Goal: Information Seeking & Learning: Learn about a topic

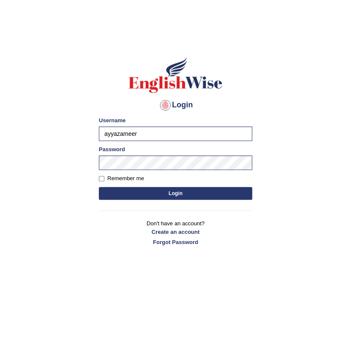
drag, startPoint x: 0, startPoint y: 0, endPoint x: 97, endPoint y: 129, distance: 161.9
click at [97, 129] on div "Login Please fix the following errors: Username [PERSON_NAME] Password Remember…" at bounding box center [175, 150] width 168 height 213
type input "mohamedelza"
click at [269, 187] on body "Login Please fix the following errors: Username [PERSON_NAME] Password Remember…" at bounding box center [175, 189] width 351 height 345
click at [241, 193] on button "Login" at bounding box center [175, 193] width 153 height 13
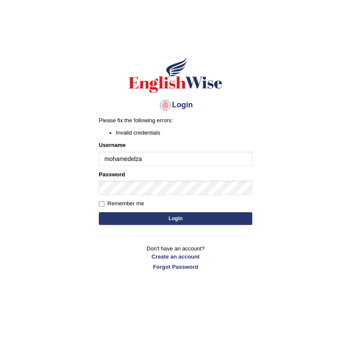
click at [134, 159] on input "mohamedelza" at bounding box center [175, 158] width 153 height 14
type input "mohamede lza"
click at [99, 212] on button "Login" at bounding box center [175, 218] width 153 height 13
click at [133, 158] on input "mohamede lza" at bounding box center [175, 158] width 153 height 14
click at [131, 158] on input "mohamede lza" at bounding box center [175, 158] width 153 height 14
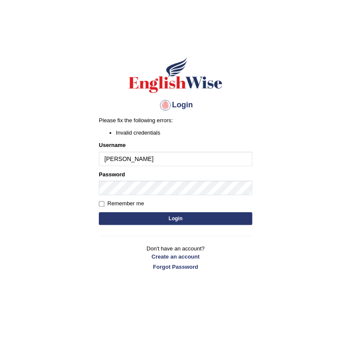
type input "mohamed elza"
click at [136, 216] on button "Login" at bounding box center [175, 218] width 153 height 13
click at [131, 158] on input "mohamed elza" at bounding box center [175, 158] width 153 height 14
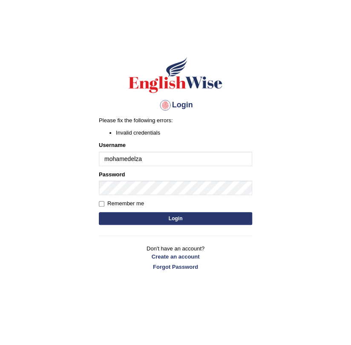
type input "mohamedelza"
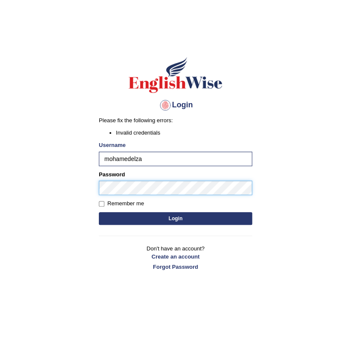
click at [91, 187] on main "Login Please fix the following errors: Invalid credentials Username mohamedelza…" at bounding box center [175, 150] width 170 height 266
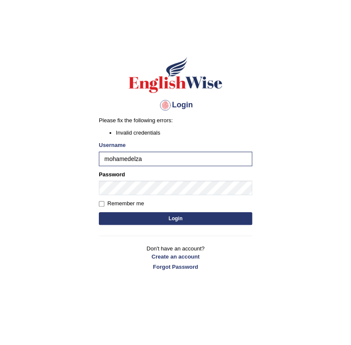
click at [240, 217] on button "Login" at bounding box center [175, 218] width 153 height 13
click at [136, 160] on input "mohamedelza" at bounding box center [175, 158] width 153 height 14
click at [188, 143] on div "Username [PERSON_NAME]" at bounding box center [175, 153] width 153 height 25
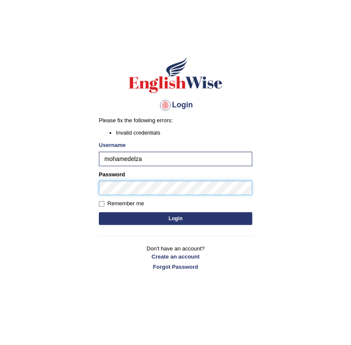
click at [99, 212] on button "Login" at bounding box center [175, 218] width 153 height 13
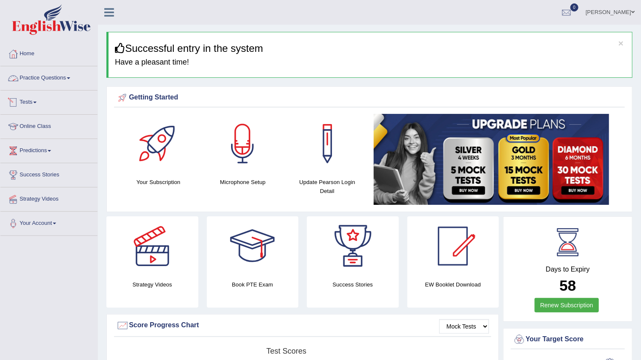
click at [43, 103] on link "Tests" at bounding box center [48, 101] width 97 height 21
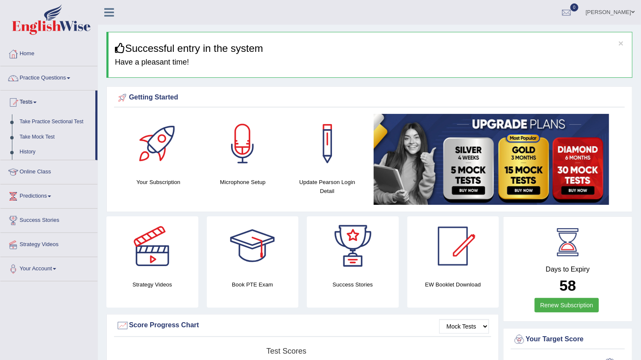
click at [43, 103] on link "Tests" at bounding box center [47, 101] width 95 height 21
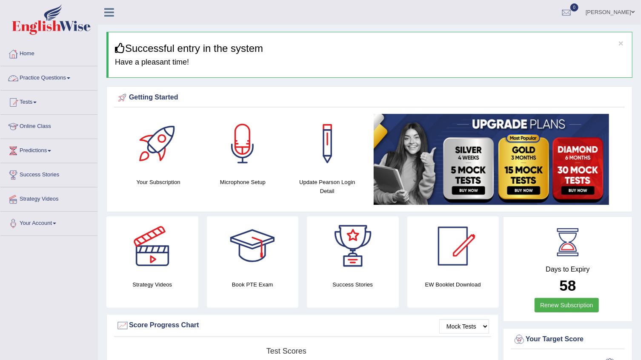
click at [52, 82] on link "Practice Questions" at bounding box center [48, 76] width 97 height 21
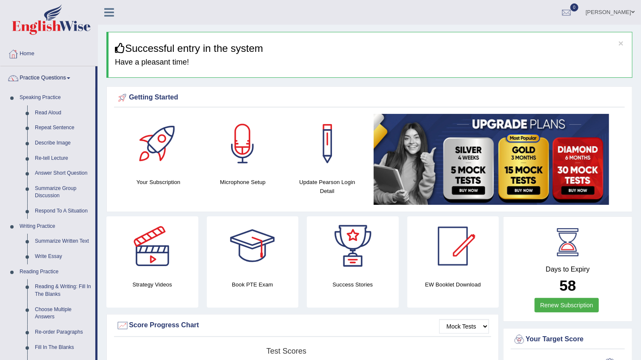
click at [63, 83] on link "Practice Questions" at bounding box center [47, 76] width 95 height 21
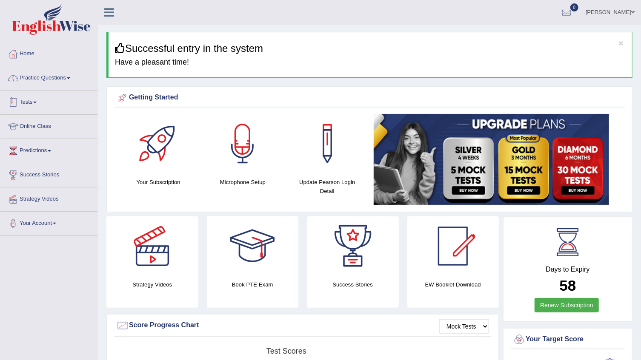
click at [62, 87] on link "Practice Questions" at bounding box center [48, 76] width 97 height 21
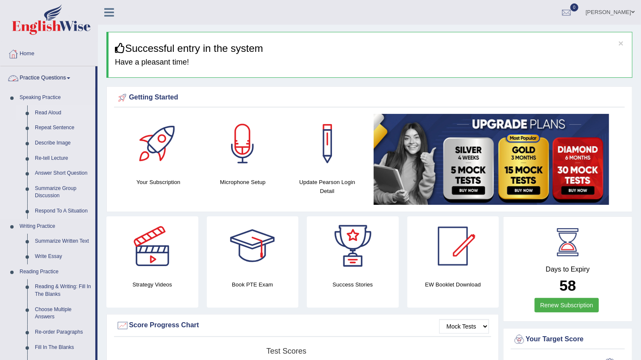
click at [48, 114] on link "Read Aloud" at bounding box center [63, 112] width 64 height 15
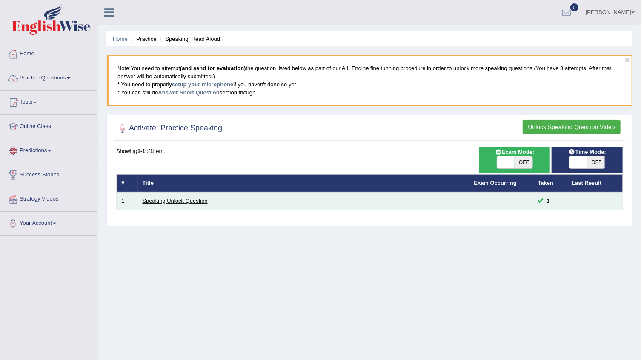
click at [176, 201] on link "Speaking Unlock Question" at bounding box center [175, 201] width 65 height 6
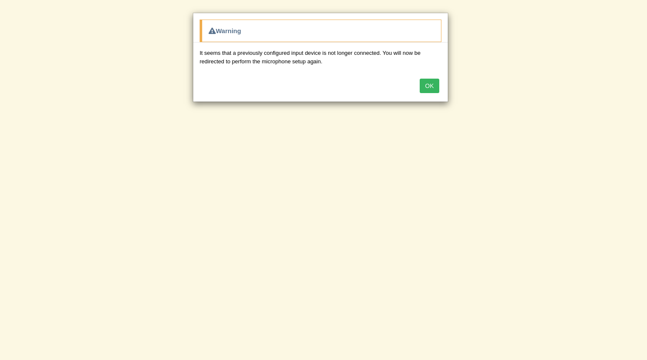
click at [429, 83] on button "OK" at bounding box center [429, 86] width 20 height 14
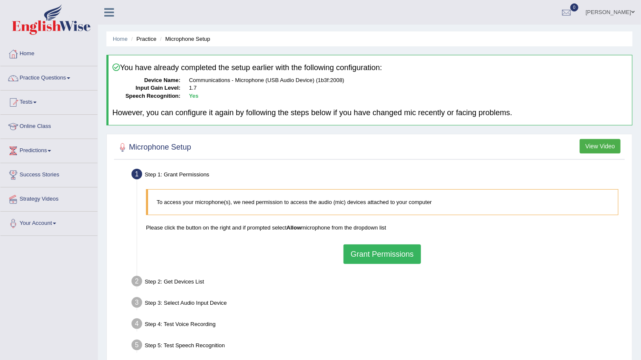
click at [377, 250] on button "Grant Permissions" at bounding box center [381, 255] width 77 height 20
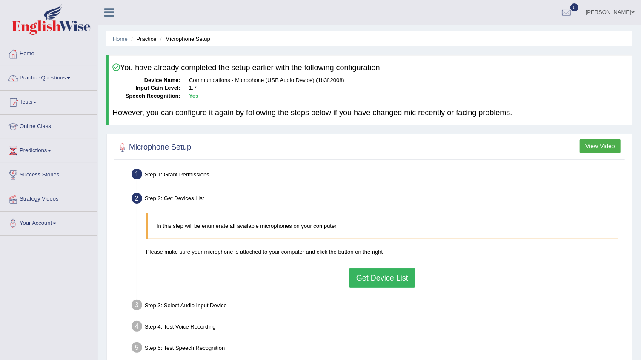
click at [390, 278] on button "Get Device List" at bounding box center [382, 278] width 66 height 20
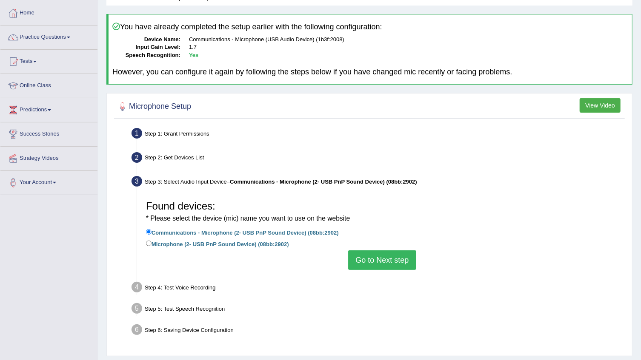
scroll to position [86, 0]
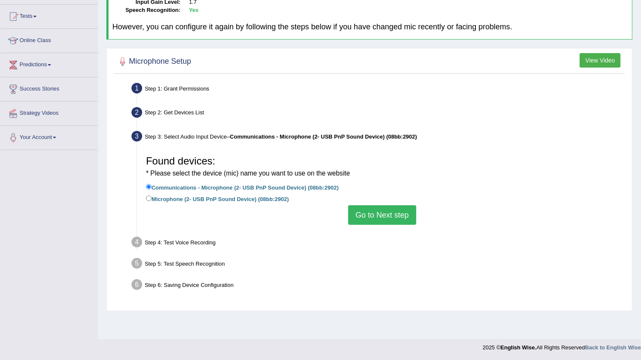
click at [374, 217] on button "Go to Next step" at bounding box center [382, 215] width 68 height 20
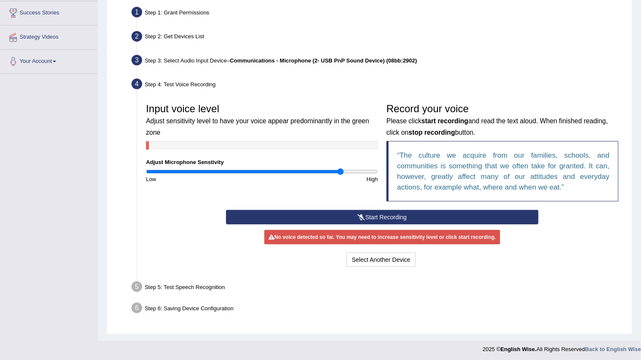
scroll to position [163, 0]
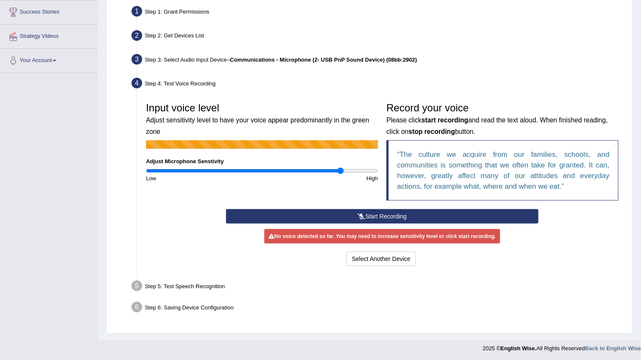
click at [345, 211] on button "Start Recording" at bounding box center [382, 216] width 312 height 14
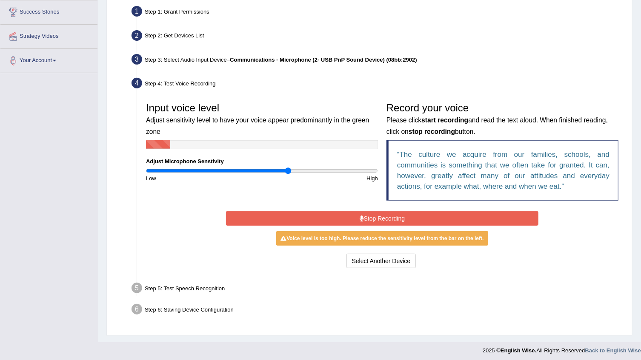
click at [288, 170] on input "range" at bounding box center [262, 171] width 232 height 7
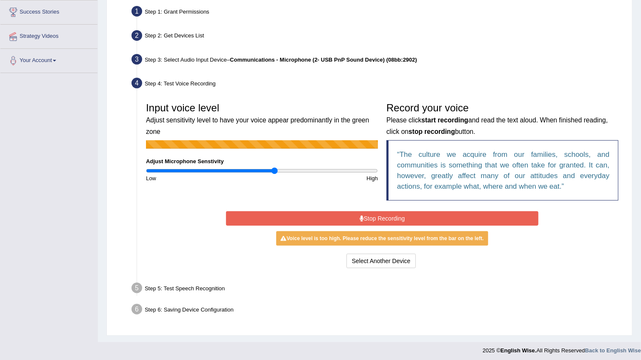
click at [274, 170] on input "range" at bounding box center [262, 171] width 232 height 7
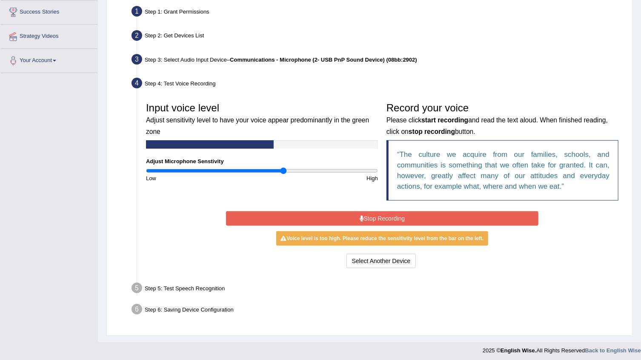
click at [283, 170] on input "range" at bounding box center [262, 171] width 232 height 7
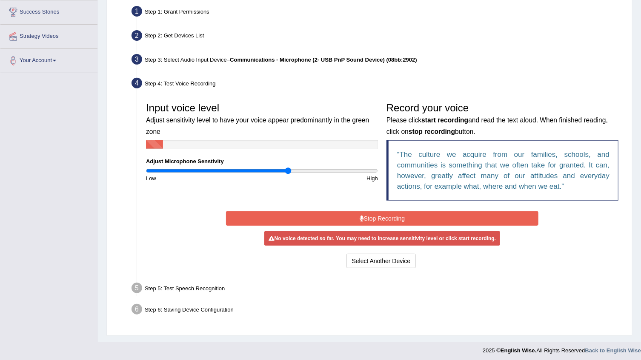
click at [288, 172] on input "range" at bounding box center [262, 171] width 232 height 7
click at [281, 172] on input "range" at bounding box center [262, 171] width 232 height 7
click at [285, 171] on input "range" at bounding box center [262, 171] width 232 height 7
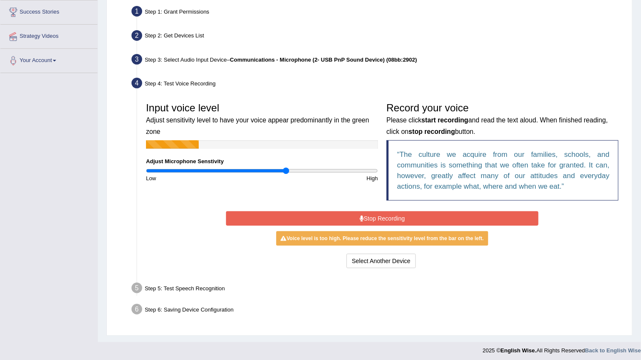
click at [288, 171] on input "range" at bounding box center [262, 171] width 232 height 7
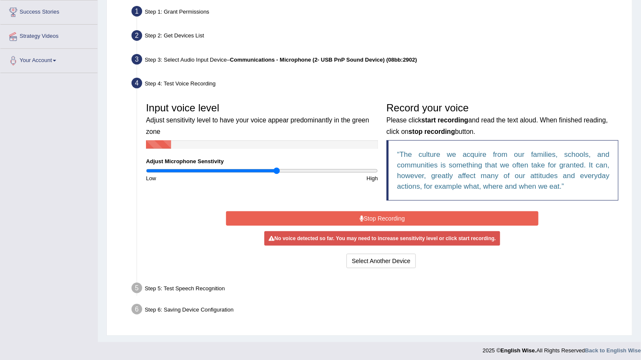
click at [276, 171] on input "range" at bounding box center [262, 171] width 232 height 7
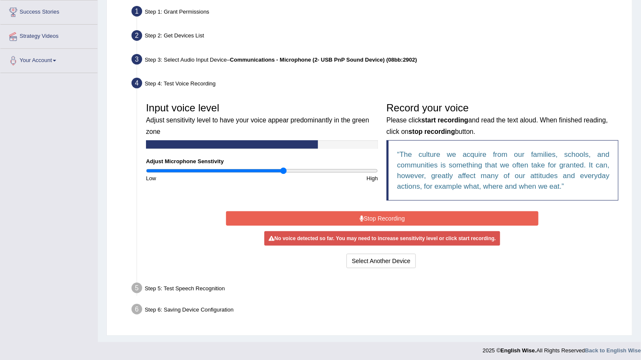
click at [282, 170] on input "range" at bounding box center [262, 171] width 232 height 7
type input "1.24"
click at [288, 170] on input "range" at bounding box center [262, 171] width 232 height 7
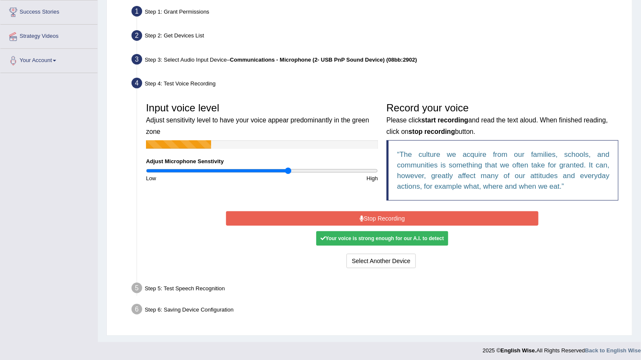
click at [317, 217] on button "Stop Recording" at bounding box center [382, 218] width 312 height 14
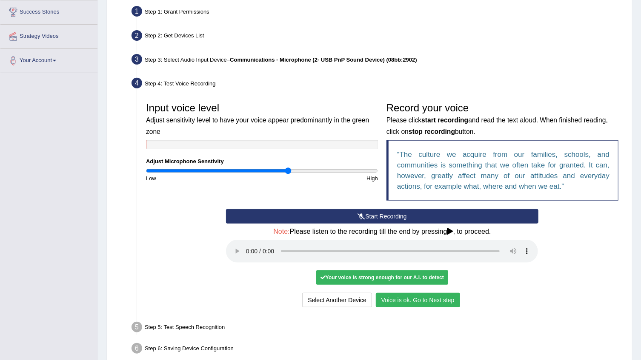
click at [432, 298] on button "Voice is ok. Go to Next step" at bounding box center [418, 300] width 84 height 14
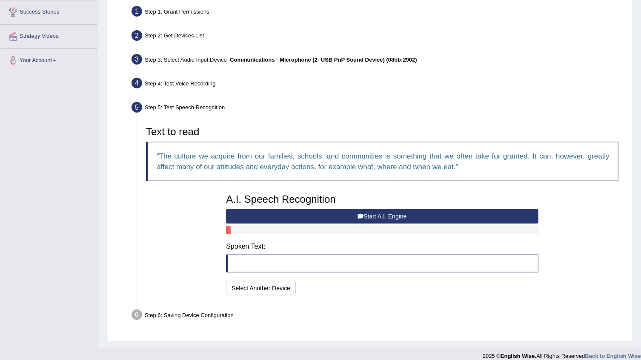
click at [428, 219] on button "Start A.I. Engine" at bounding box center [382, 216] width 312 height 14
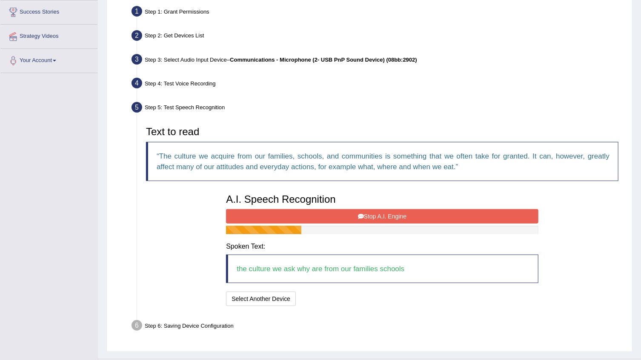
click at [386, 211] on button "Stop A.I. Engine" at bounding box center [382, 216] width 312 height 14
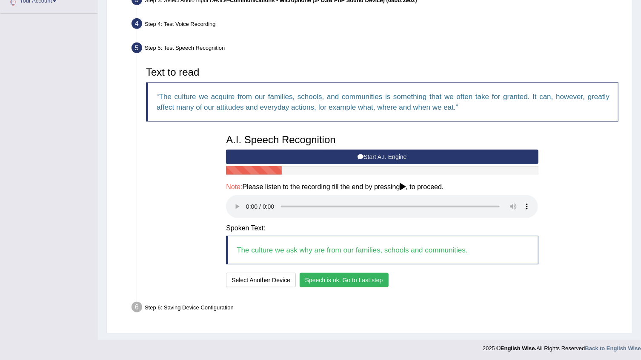
click at [322, 283] on button "Speech is ok. Go to Last step" at bounding box center [343, 280] width 89 height 14
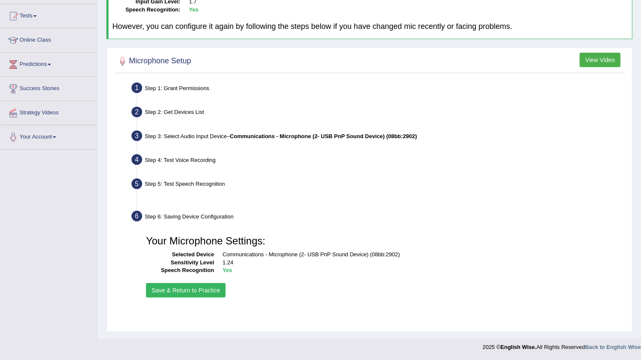
scroll to position [86, 0]
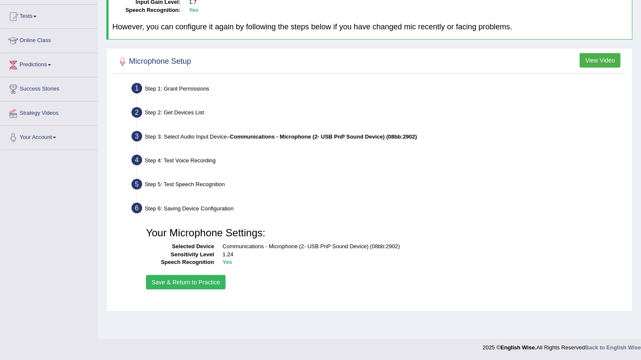
click at [203, 282] on button "Save & Return to Practice" at bounding box center [186, 282] width 80 height 14
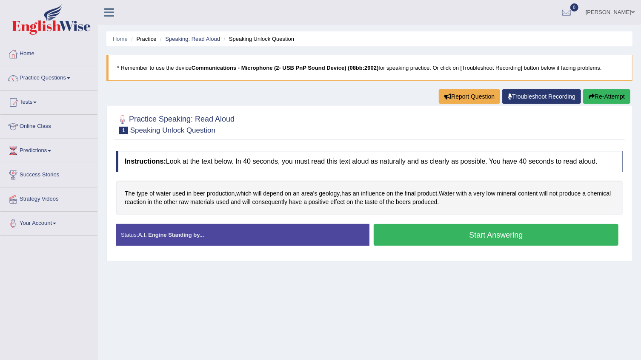
click at [455, 239] on button "Start Answering" at bounding box center [495, 235] width 245 height 22
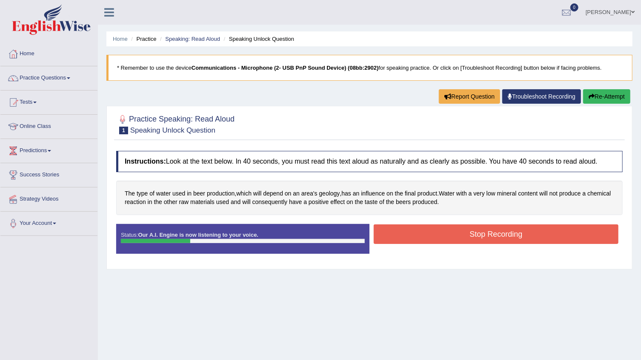
click at [433, 234] on button "Stop Recording" at bounding box center [495, 235] width 245 height 20
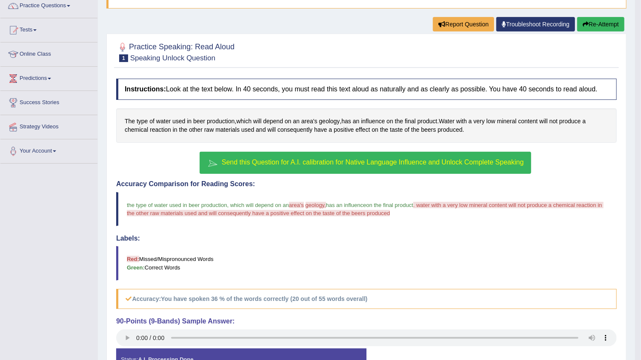
scroll to position [77, 0]
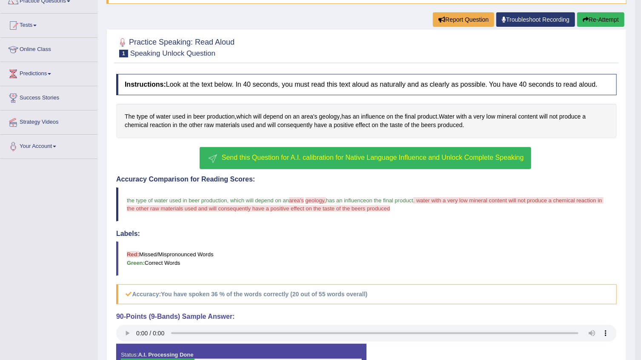
click at [399, 162] on button "Send this Question for A.I. calibration for Native Language Influence and Unloc…" at bounding box center [365, 158] width 331 height 22
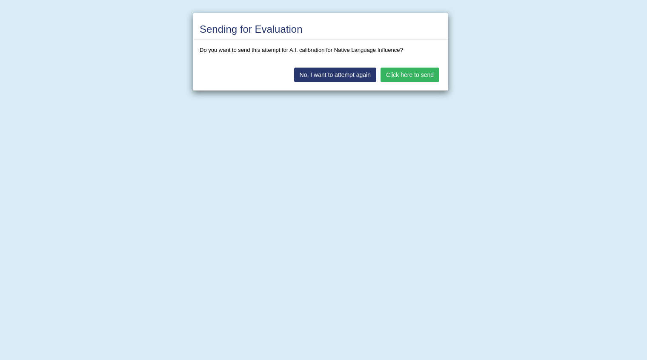
click at [404, 75] on button "Click here to send" at bounding box center [409, 75] width 59 height 14
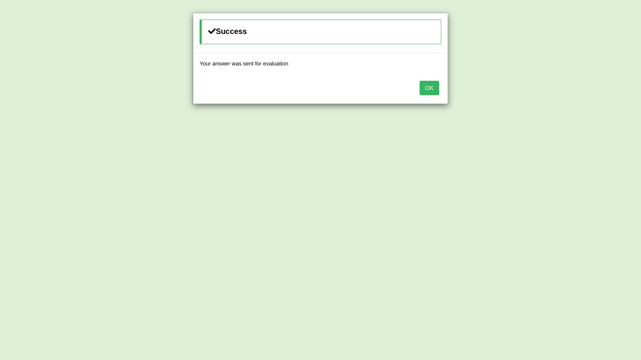
click at [430, 89] on button "OK" at bounding box center [429, 88] width 20 height 14
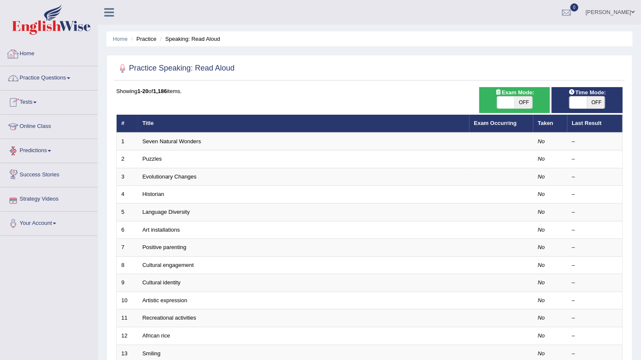
click at [26, 52] on link "Home" at bounding box center [48, 52] width 97 height 21
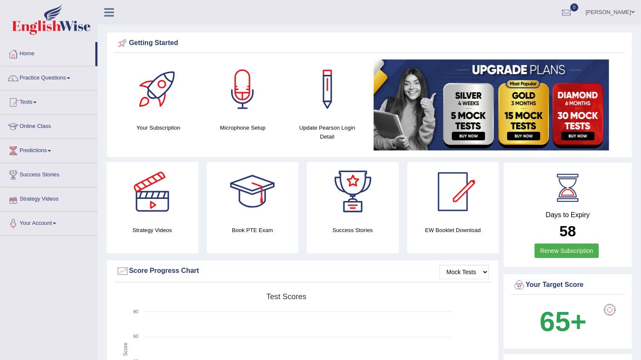
click at [45, 200] on link "Strategy Videos" at bounding box center [48, 198] width 97 height 21
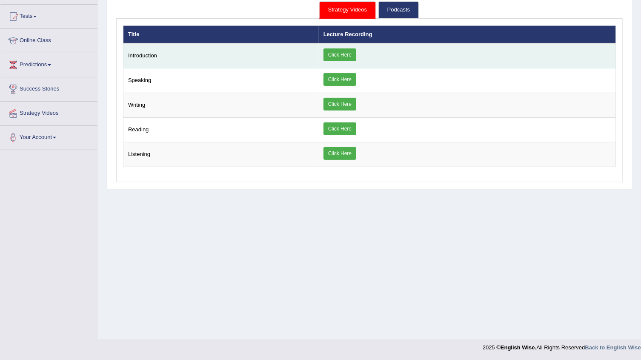
click at [341, 55] on link "Click Here" at bounding box center [339, 54] width 33 height 13
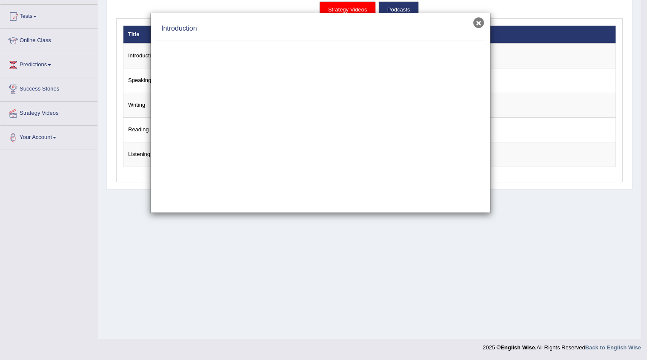
click at [477, 26] on button "×" at bounding box center [478, 22] width 11 height 11
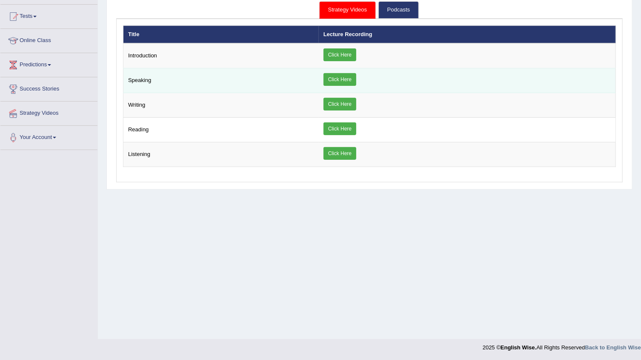
click at [356, 79] on link "Click Here" at bounding box center [339, 79] width 33 height 13
